Goal: Navigation & Orientation: Find specific page/section

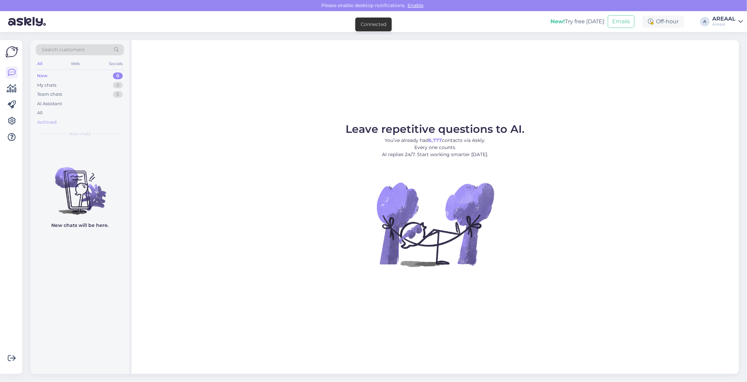
click at [76, 120] on div "Archived" at bounding box center [80, 122] width 88 height 9
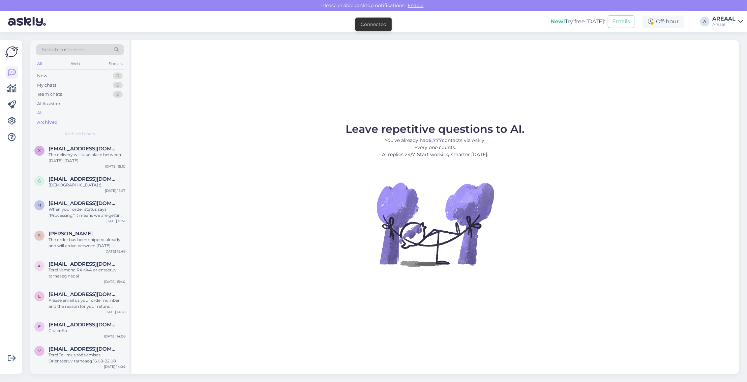
click at [72, 116] on div "All" at bounding box center [80, 112] width 88 height 9
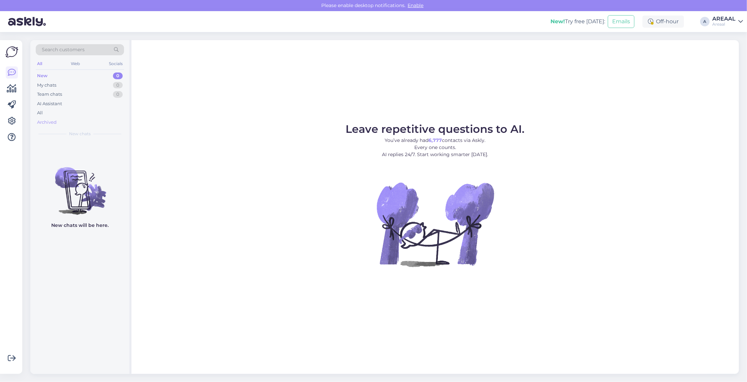
click at [100, 118] on div "Archived" at bounding box center [80, 122] width 88 height 9
click at [100, 116] on div "All" at bounding box center [80, 112] width 88 height 9
click at [80, 108] on div "All" at bounding box center [80, 112] width 88 height 9
click at [63, 114] on div "All" at bounding box center [80, 112] width 88 height 9
click at [88, 110] on div "All" at bounding box center [80, 112] width 88 height 9
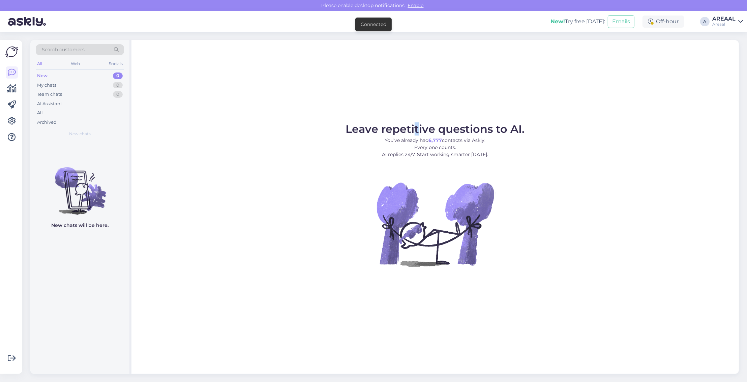
click at [415, 76] on div "Leave repetitive questions to AI. You’ve already had 6,777 contacts via Askly. …" at bounding box center [434, 207] width 607 height 334
click at [450, 91] on div "Leave repetitive questions to AI. You’ve already had 6,777 contacts via Askly. …" at bounding box center [434, 207] width 607 height 334
click at [90, 116] on div "All" at bounding box center [80, 112] width 88 height 9
click at [92, 109] on div "All" at bounding box center [80, 112] width 88 height 9
click at [106, 109] on div "All" at bounding box center [80, 112] width 88 height 9
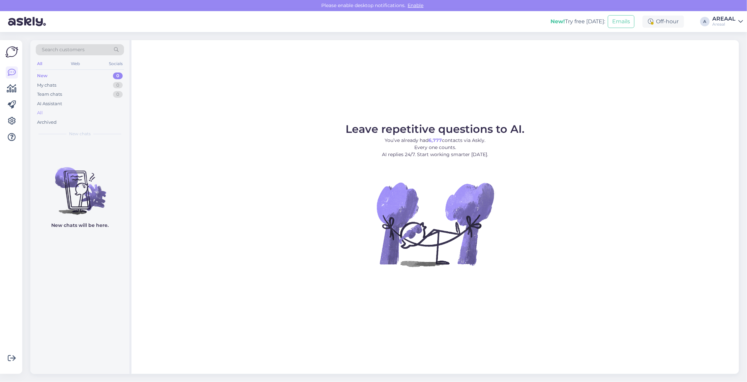
click at [94, 109] on div "All" at bounding box center [80, 112] width 88 height 9
click at [99, 116] on div "All" at bounding box center [80, 112] width 88 height 9
click at [67, 116] on div "All" at bounding box center [80, 112] width 88 height 9
click at [87, 119] on div "Archived" at bounding box center [80, 122] width 88 height 9
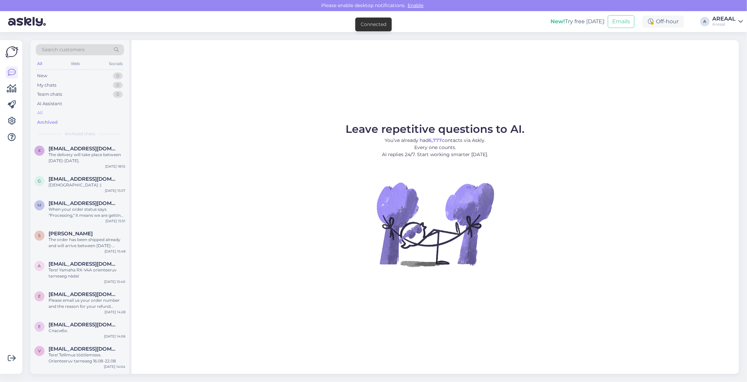
click at [87, 117] on div "New 0 My chats 0 Team chats 0 AI Assistant All Archived" at bounding box center [80, 99] width 88 height 56
click at [87, 114] on div "All" at bounding box center [80, 112] width 88 height 9
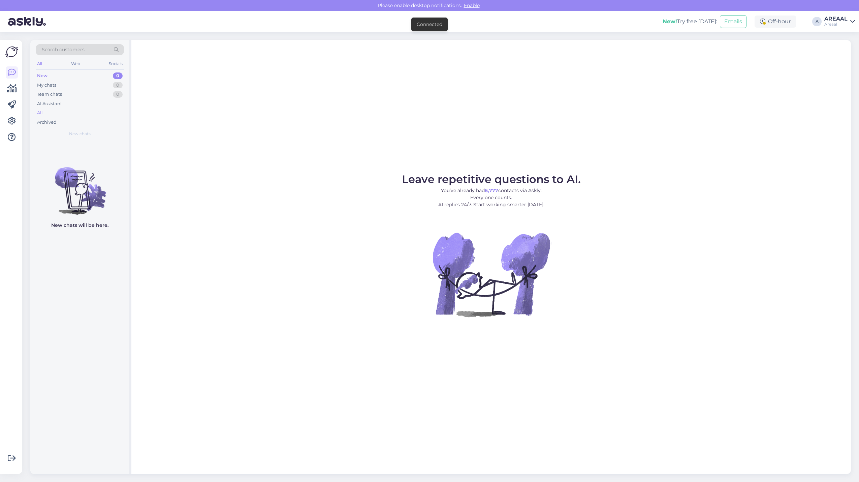
click at [114, 112] on div "All" at bounding box center [80, 112] width 88 height 9
click at [62, 115] on div "All" at bounding box center [80, 112] width 88 height 9
click at [88, 117] on div "All" at bounding box center [80, 112] width 88 height 9
click at [82, 112] on div "All" at bounding box center [80, 112] width 88 height 9
click at [80, 111] on div "All" at bounding box center [80, 112] width 88 height 9
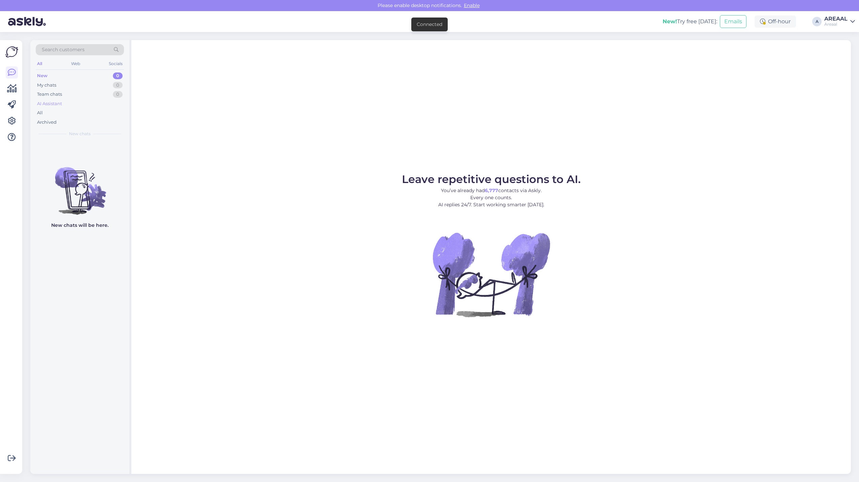
click at [96, 107] on div "AI Assistant" at bounding box center [80, 103] width 88 height 9
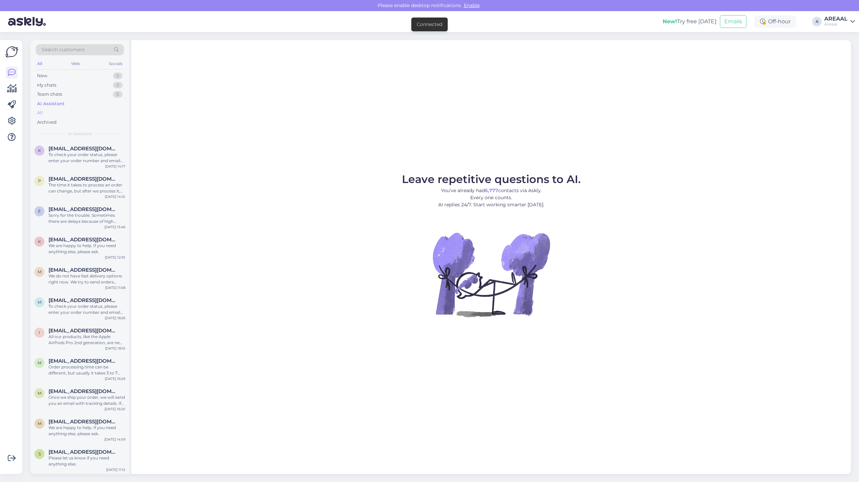
click at [89, 115] on div "All" at bounding box center [80, 112] width 88 height 9
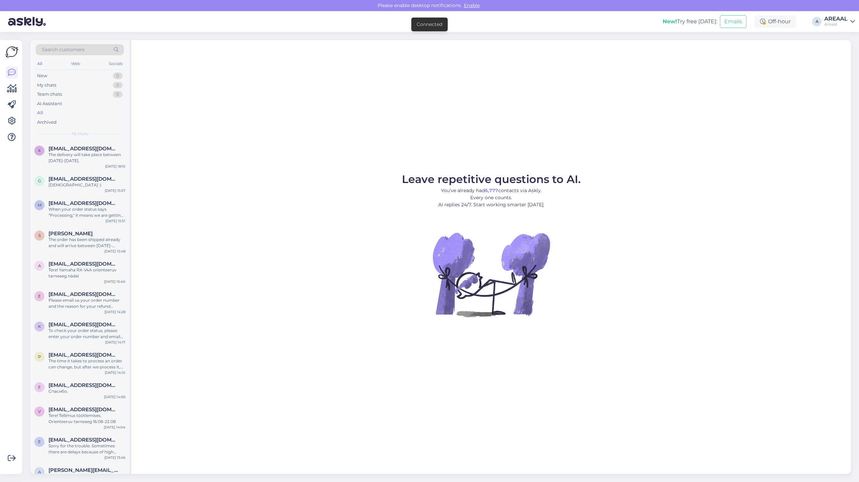
click at [85, 110] on div "All" at bounding box center [80, 112] width 88 height 9
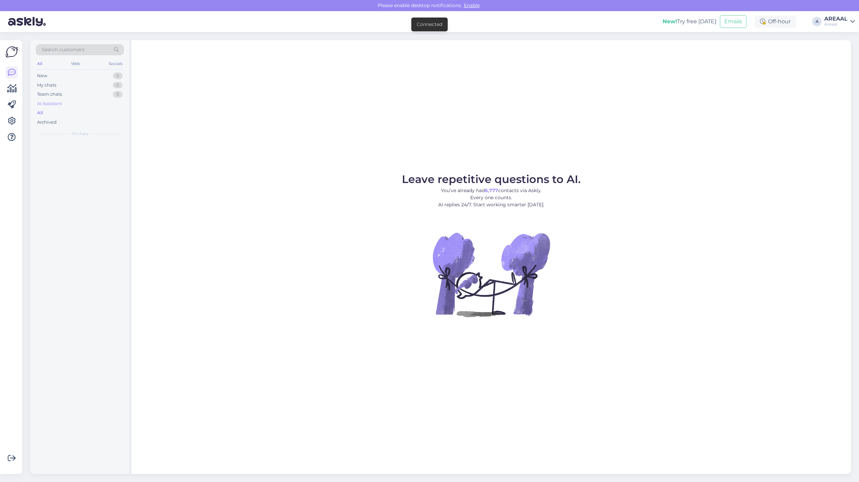
click at [85, 105] on div "AI Assistant" at bounding box center [80, 103] width 88 height 9
